Goal: Find contact information: Find contact information

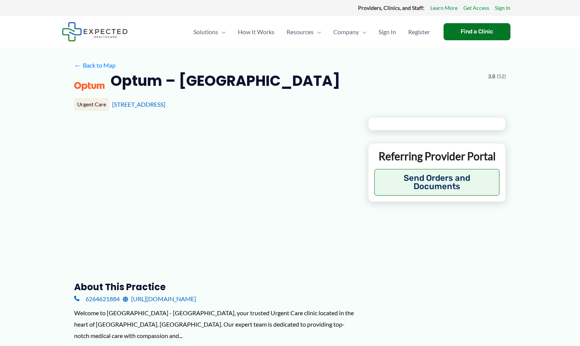
type input "**********"
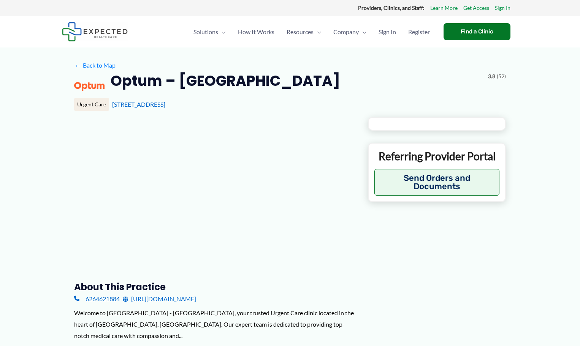
type input "**********"
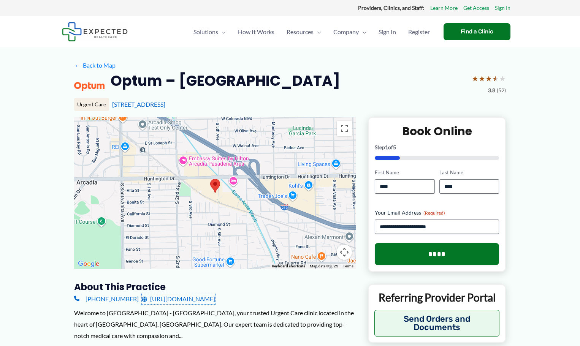
click at [215, 300] on link "[URL][DOMAIN_NAME]" at bounding box center [178, 298] width 73 height 11
